Goal: Information Seeking & Learning: Understand process/instructions

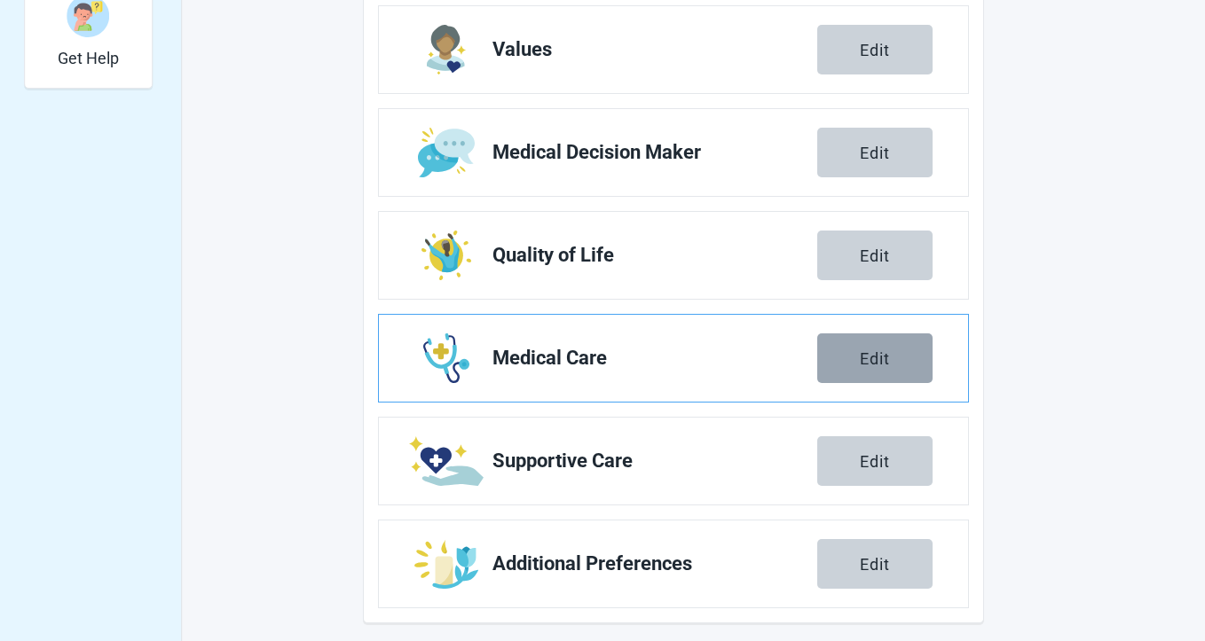
scroll to position [657, 0]
click at [870, 359] on div "Edit" at bounding box center [875, 359] width 30 height 18
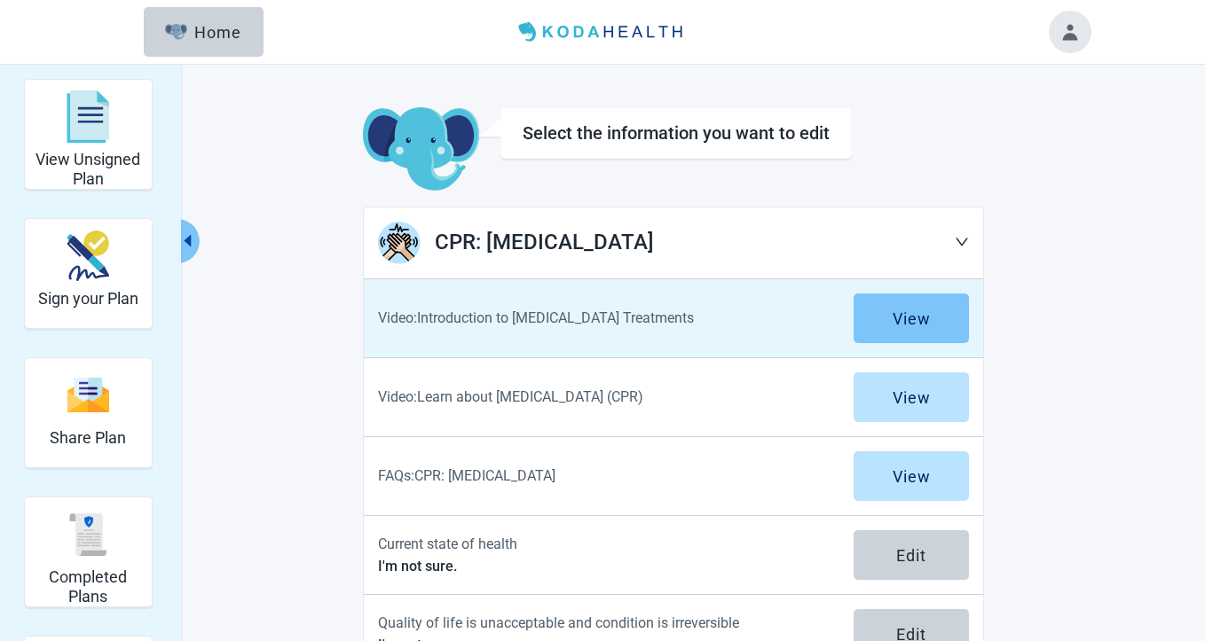
click at [897, 302] on button "View" at bounding box center [910, 319] width 115 height 50
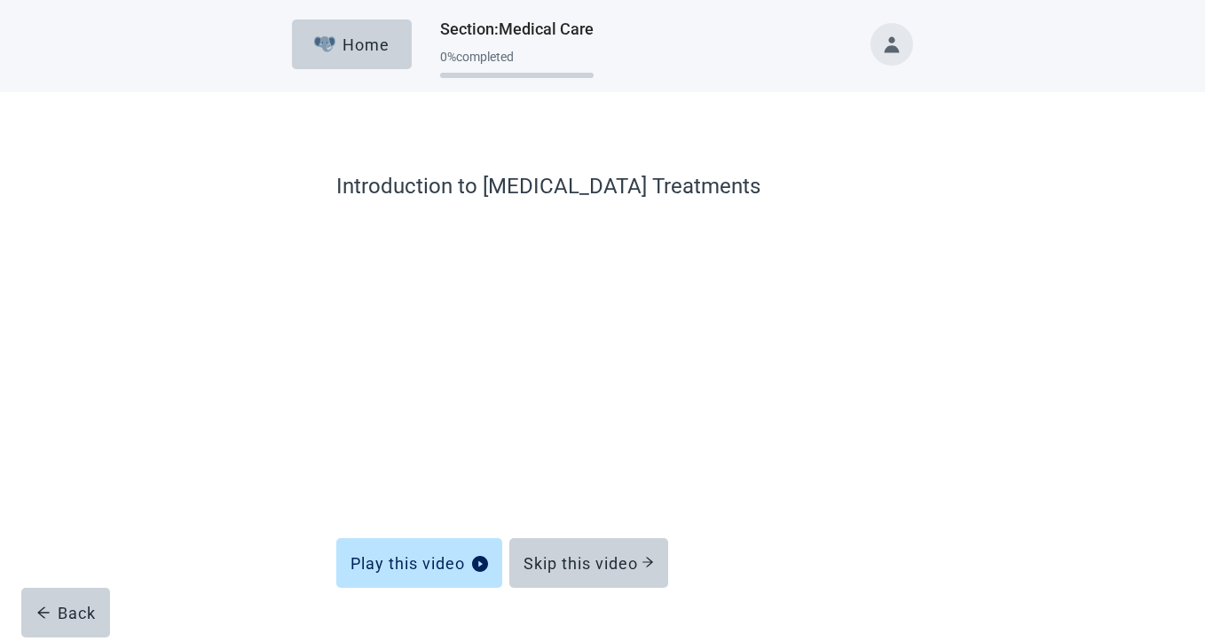
click at [962, 519] on div "Introduction to Life Support Treatments Play this video Skip this video Back" at bounding box center [602, 406] width 745 height 556
